Goal: Task Accomplishment & Management: Complete application form

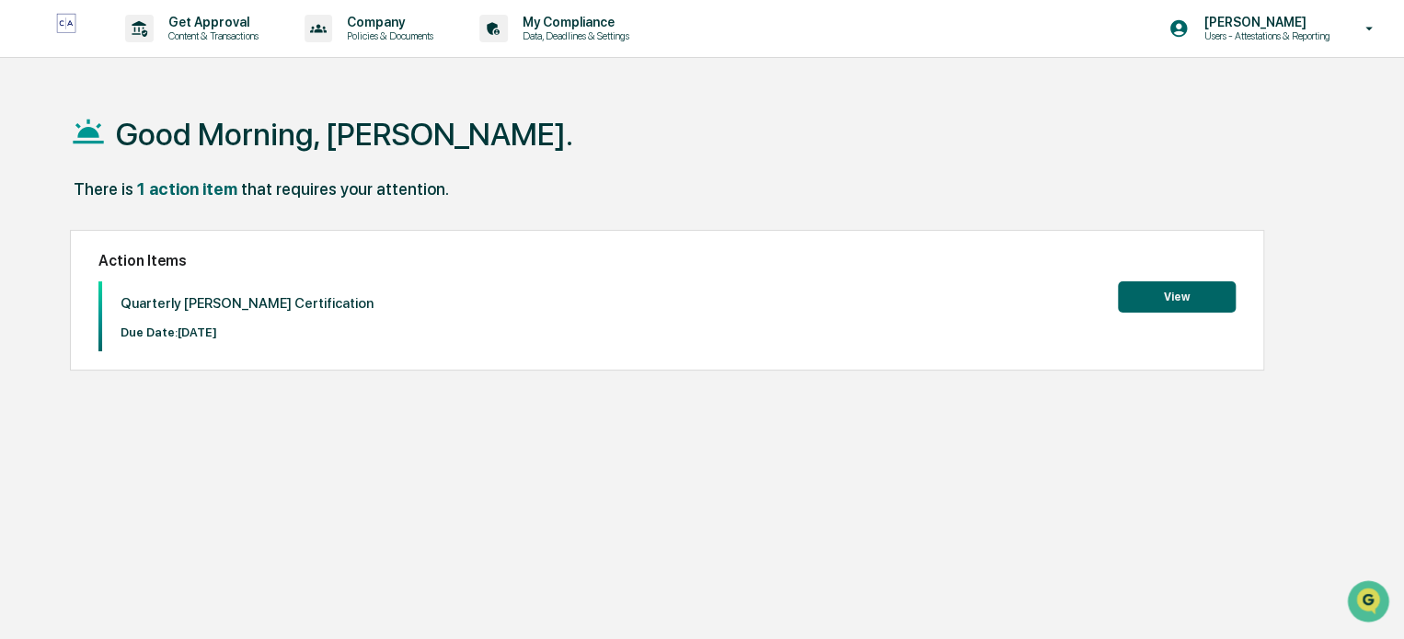
click at [1169, 293] on button "View" at bounding box center [1177, 296] width 118 height 31
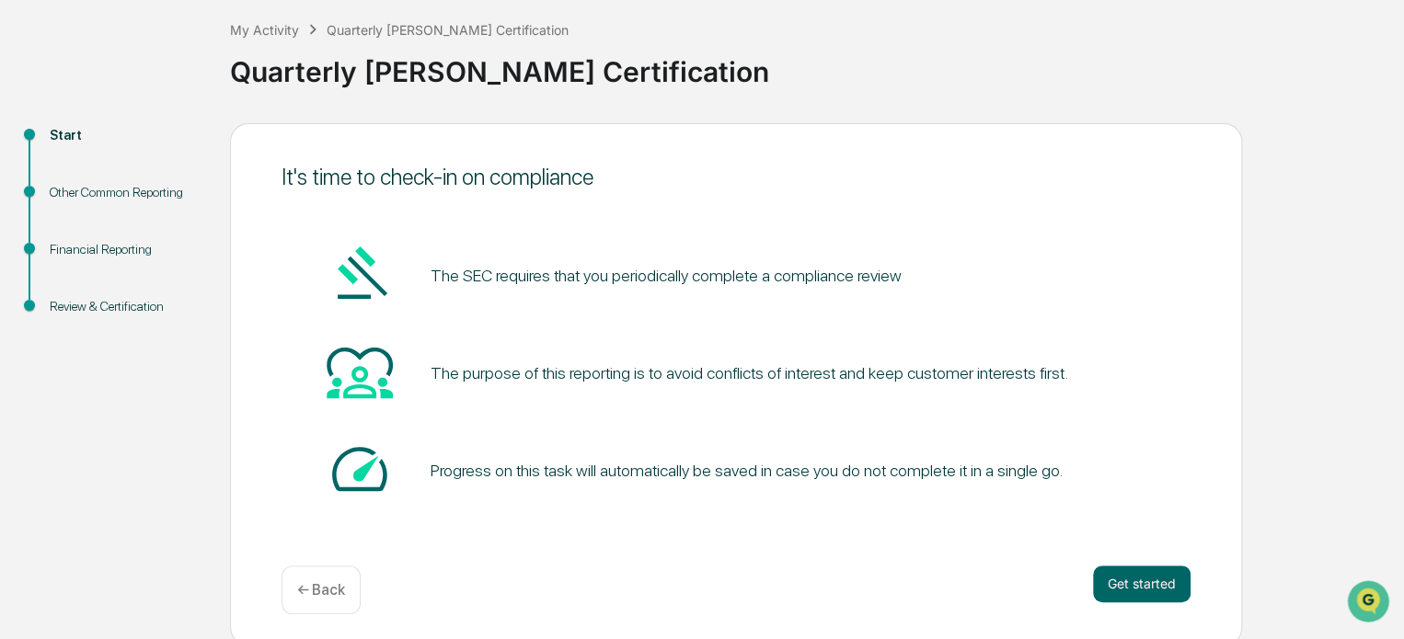
scroll to position [100, 0]
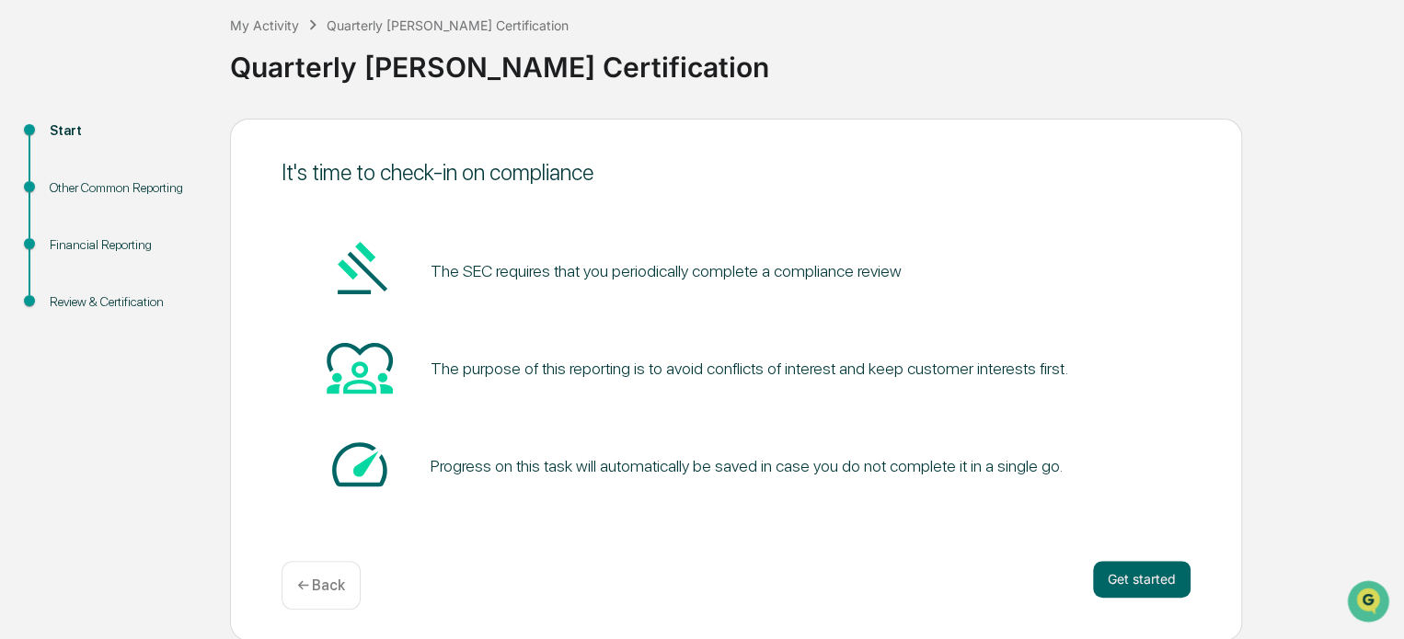
click at [1129, 585] on button "Get started" at bounding box center [1141, 579] width 97 height 37
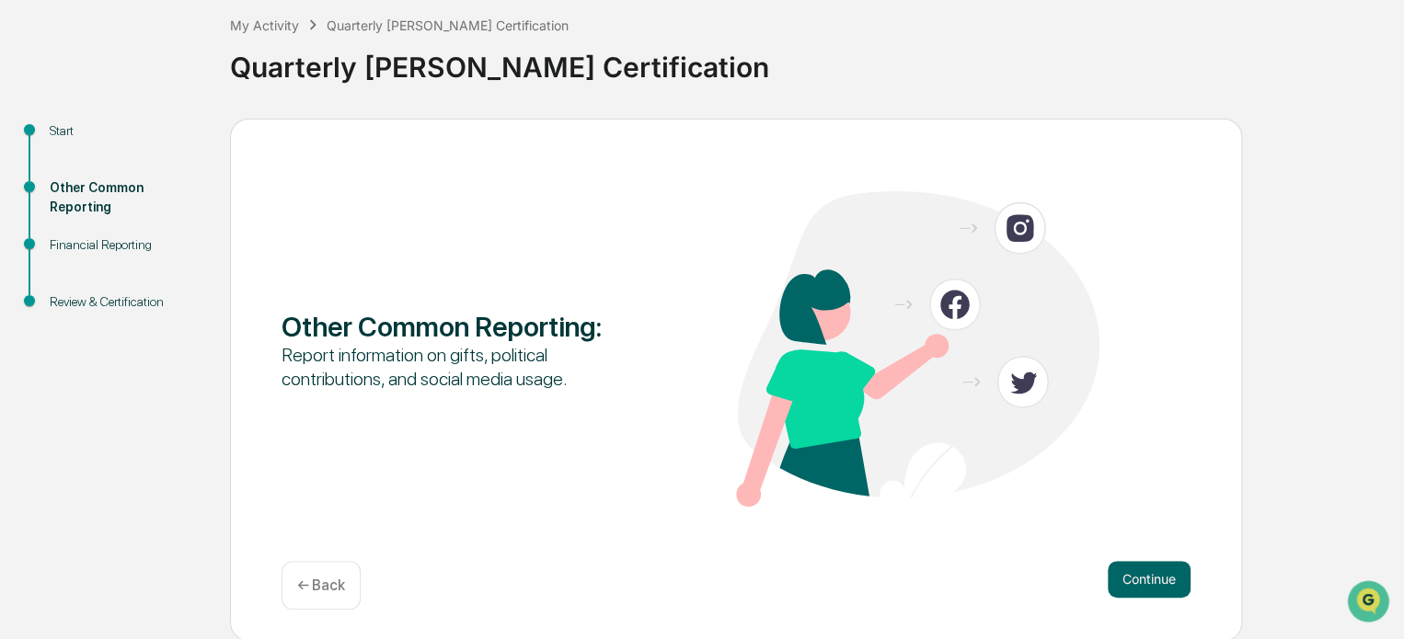
click at [1129, 585] on button "Continue" at bounding box center [1148, 579] width 83 height 37
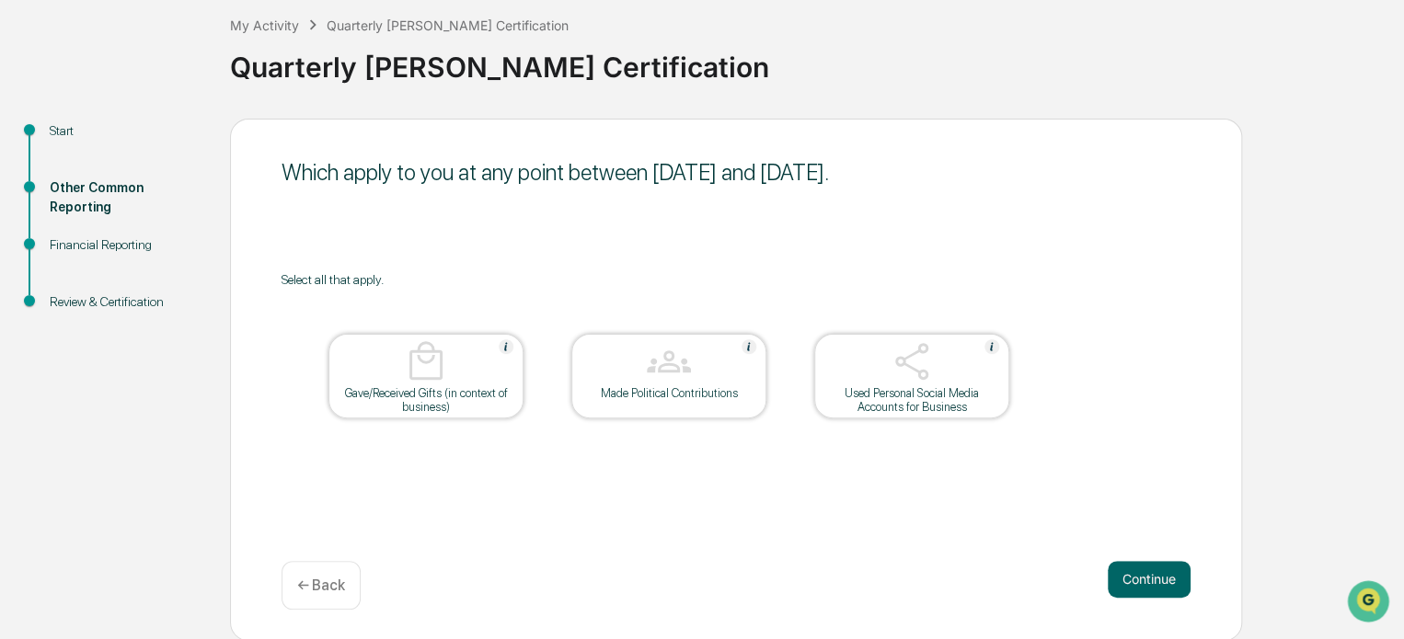
click at [1154, 575] on button "Continue" at bounding box center [1148, 579] width 83 height 37
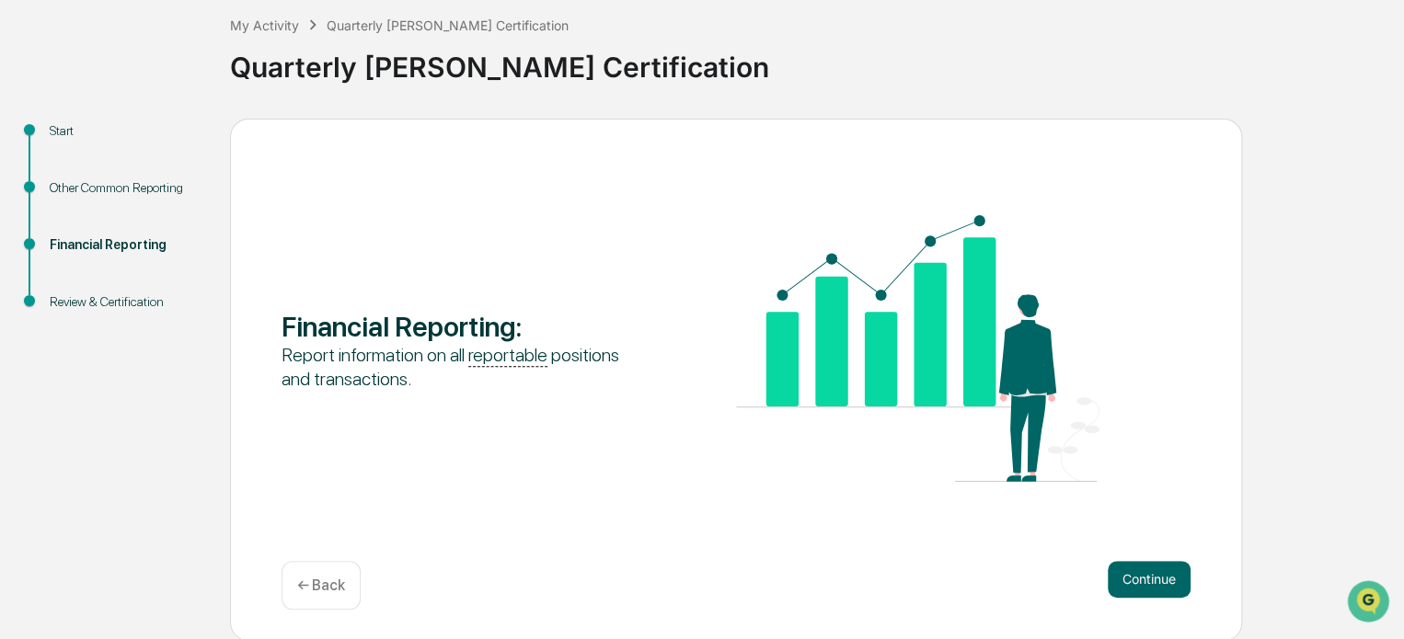
click at [1143, 563] on button "Continue" at bounding box center [1148, 579] width 83 height 37
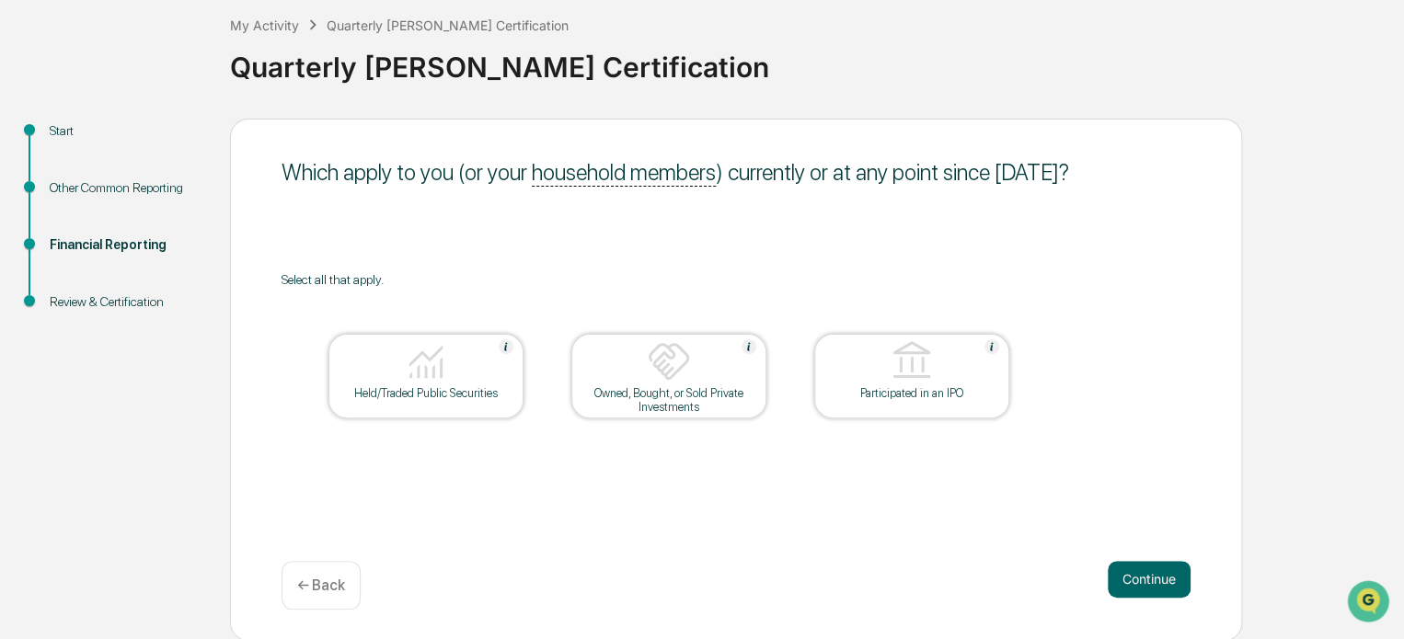
click at [1134, 563] on button "Continue" at bounding box center [1148, 579] width 83 height 37
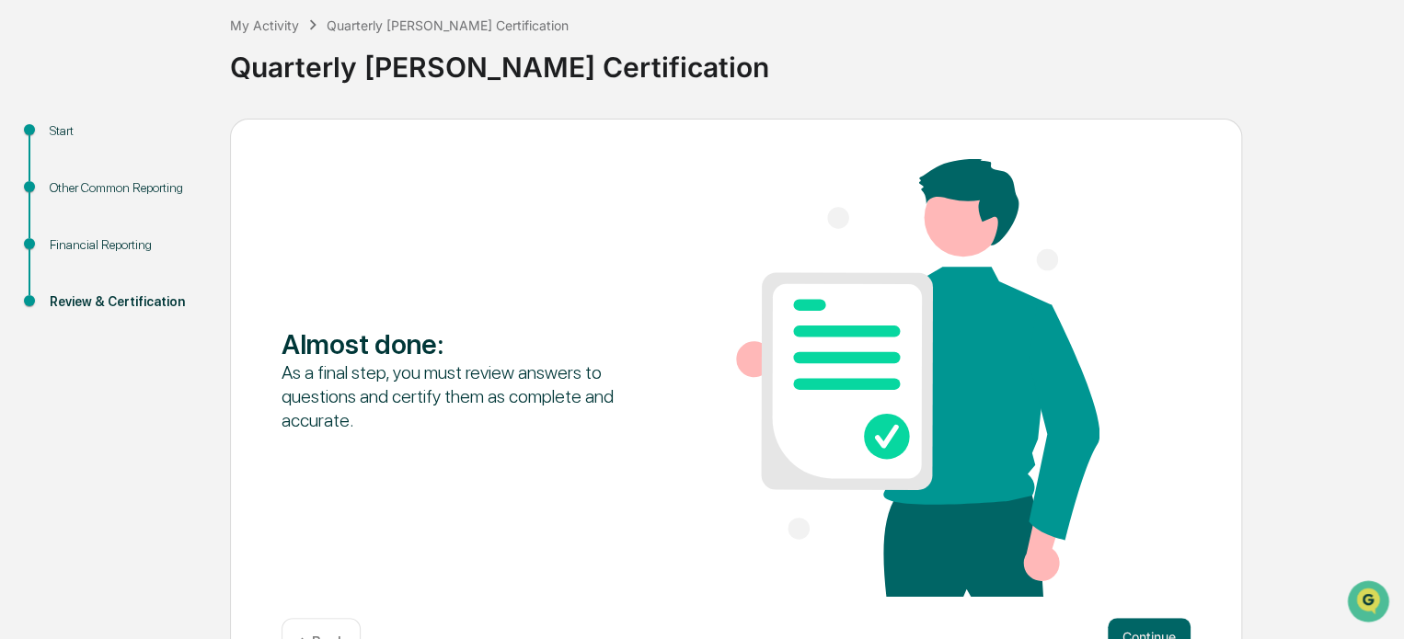
click at [1117, 623] on button "Continue" at bounding box center [1148, 636] width 83 height 37
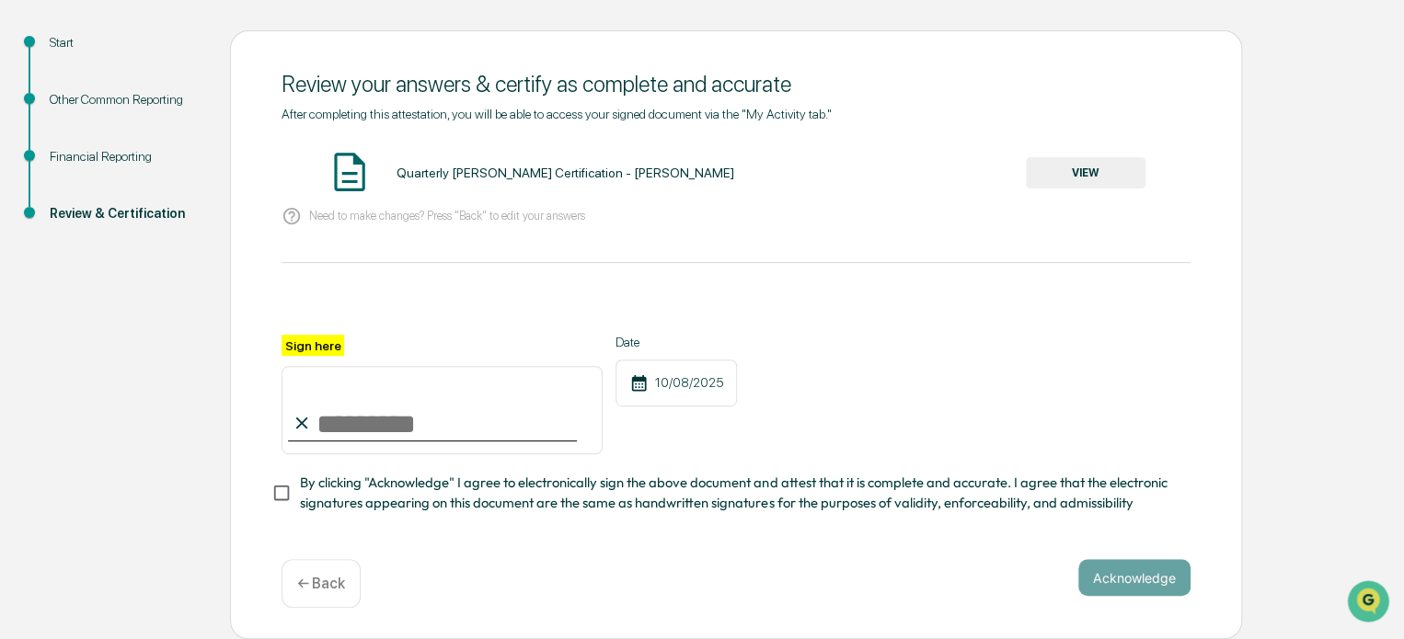
scroll to position [195, 0]
click at [355, 168] on img at bounding box center [350, 172] width 46 height 46
click at [446, 166] on div "Quarterly [PERSON_NAME] Certification - [PERSON_NAME]" at bounding box center [565, 173] width 338 height 15
click at [488, 201] on div "Need to make changes? Press "Back" to edit your answers" at bounding box center [735, 217] width 909 height 38
click at [320, 427] on input "Sign here" at bounding box center [441, 410] width 321 height 88
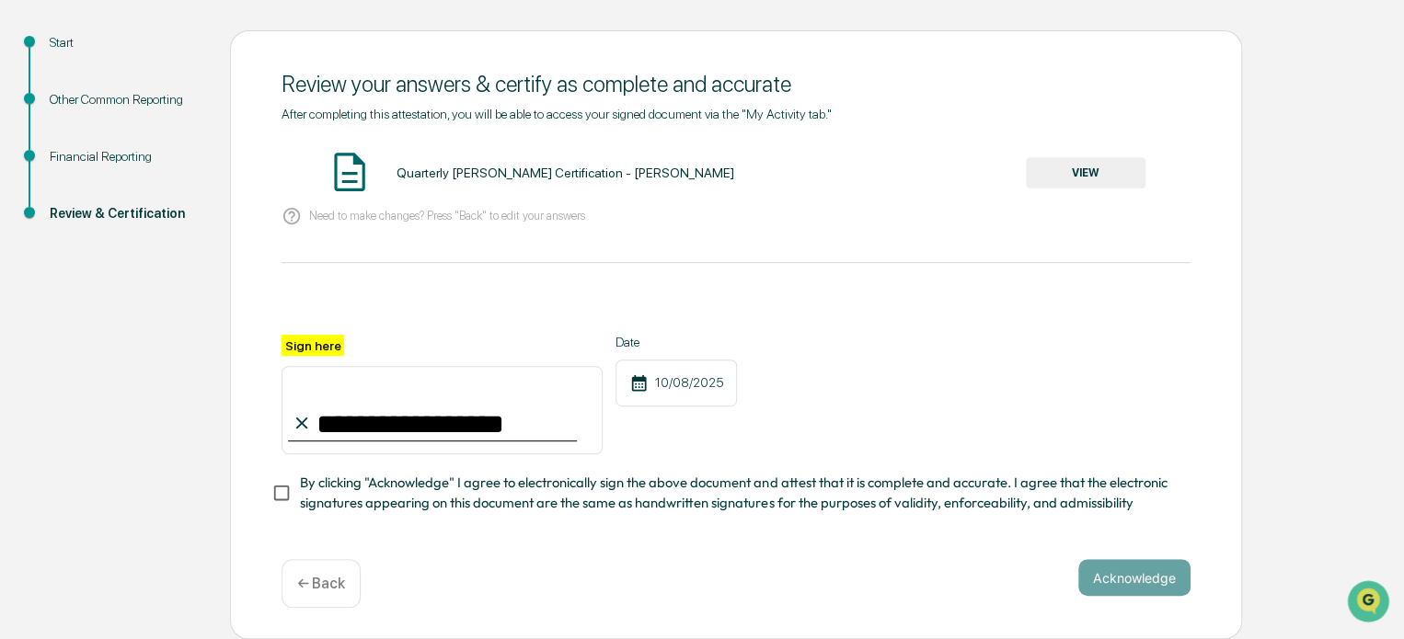
type input "**********"
click at [1076, 172] on button "VIEW" at bounding box center [1086, 172] width 120 height 31
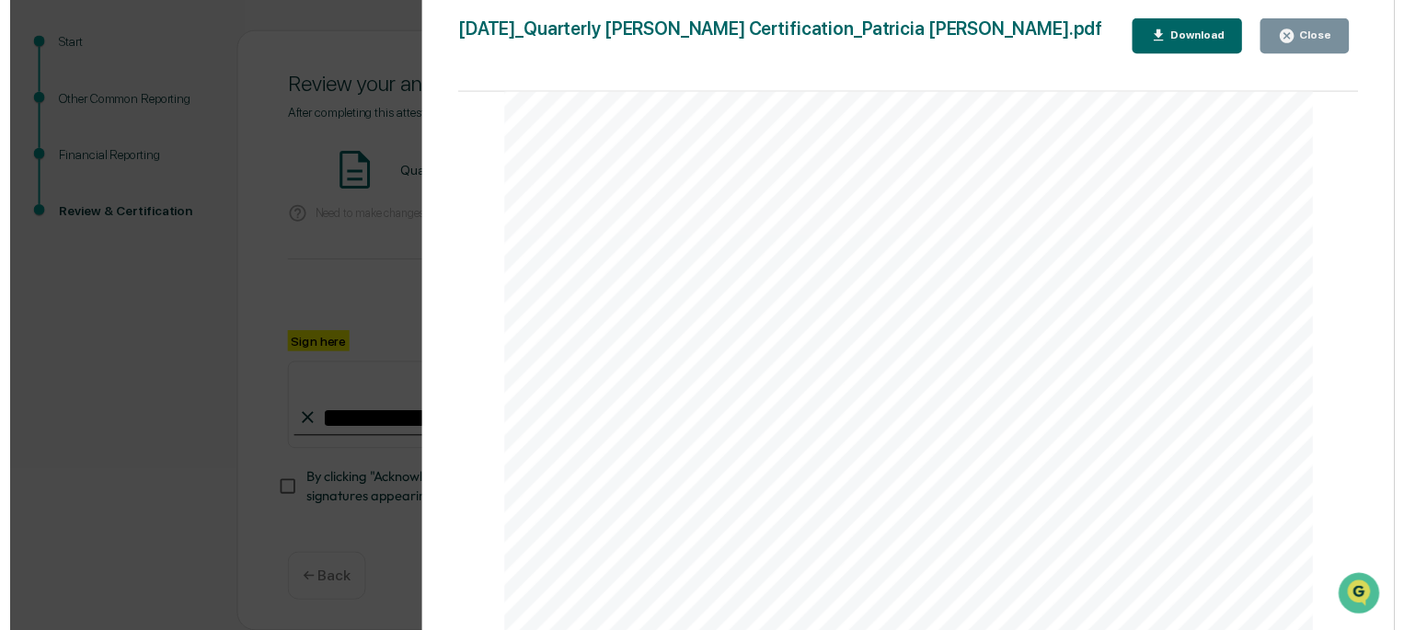
scroll to position [0, 0]
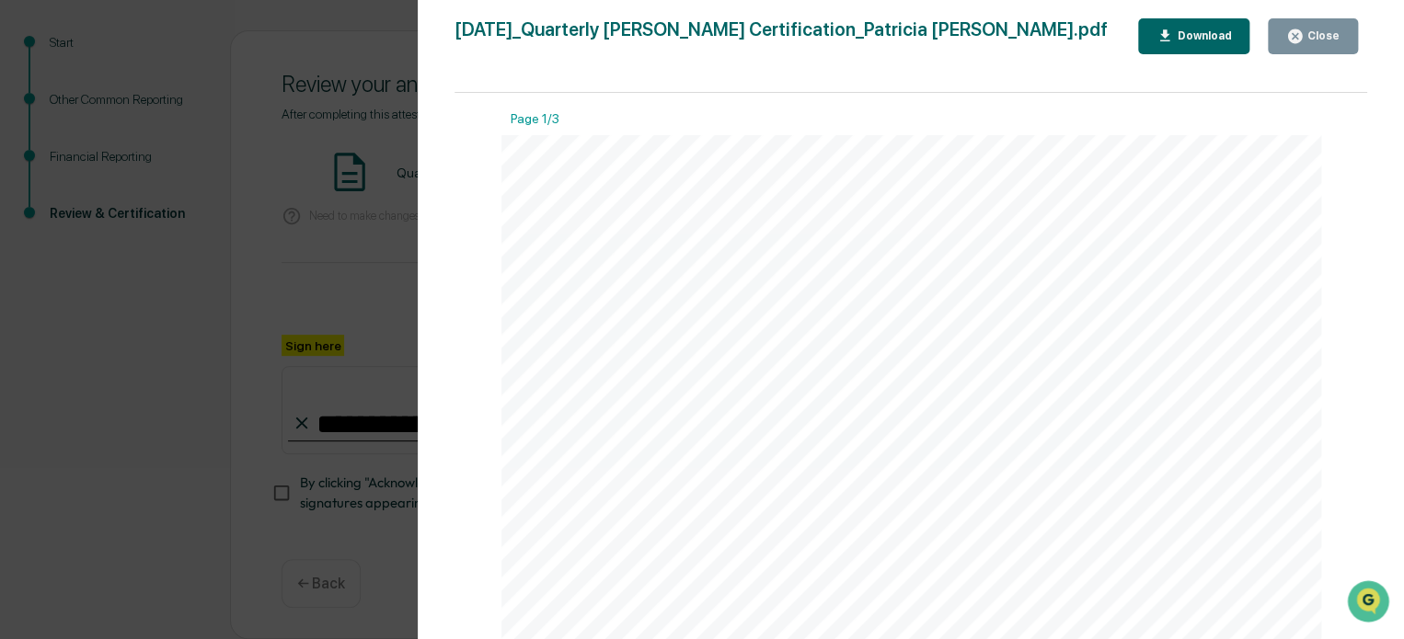
click at [1306, 22] on button "Close" at bounding box center [1312, 36] width 90 height 36
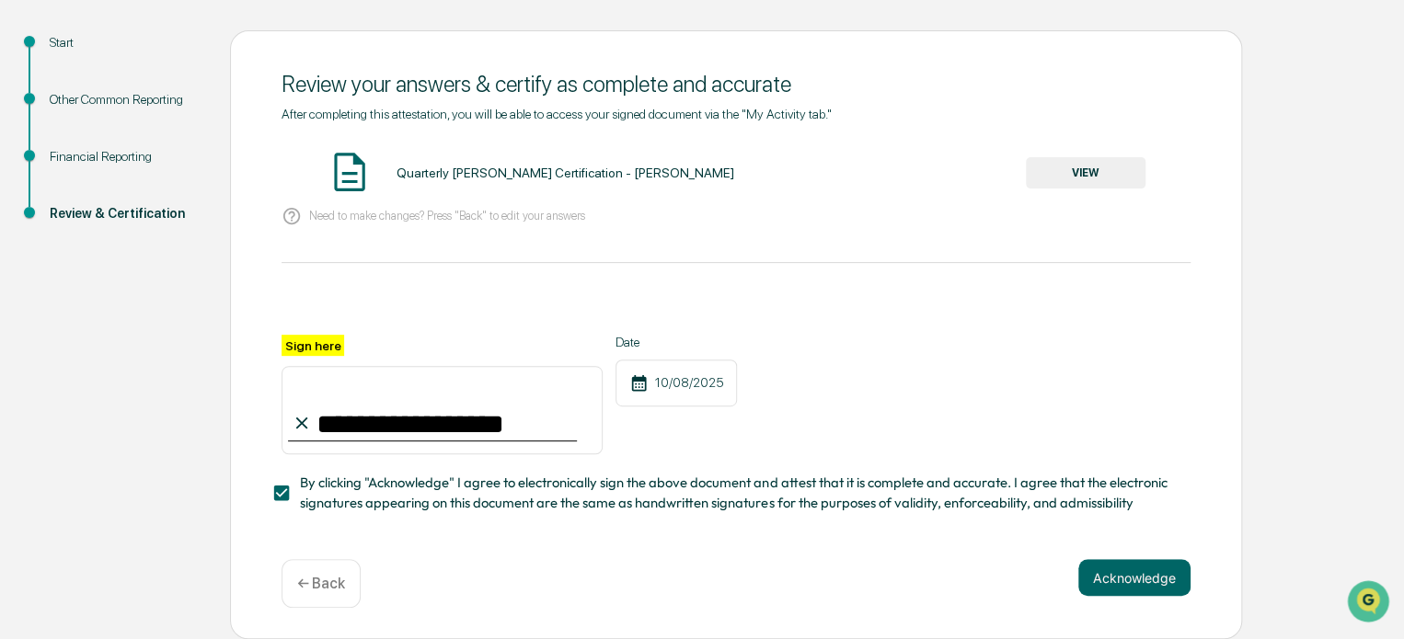
click at [1125, 575] on button "Acknowledge" at bounding box center [1134, 577] width 112 height 37
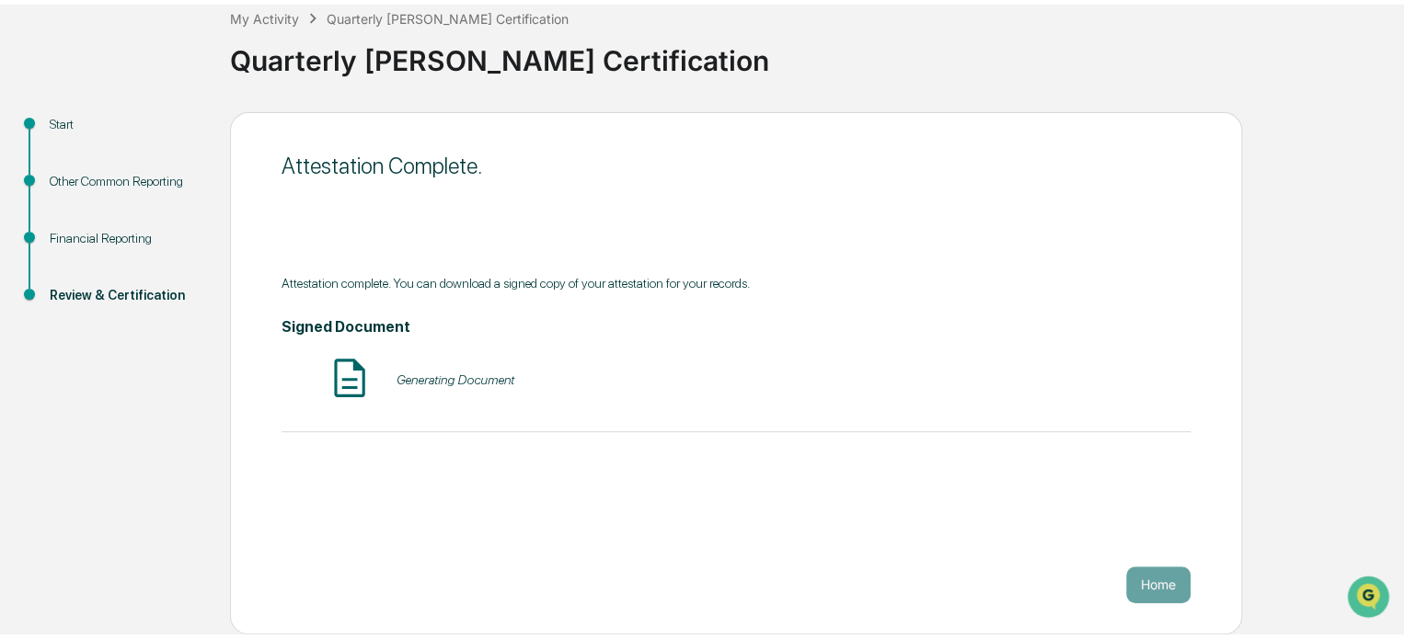
scroll to position [100, 0]
